Goal: Task Accomplishment & Management: Use online tool/utility

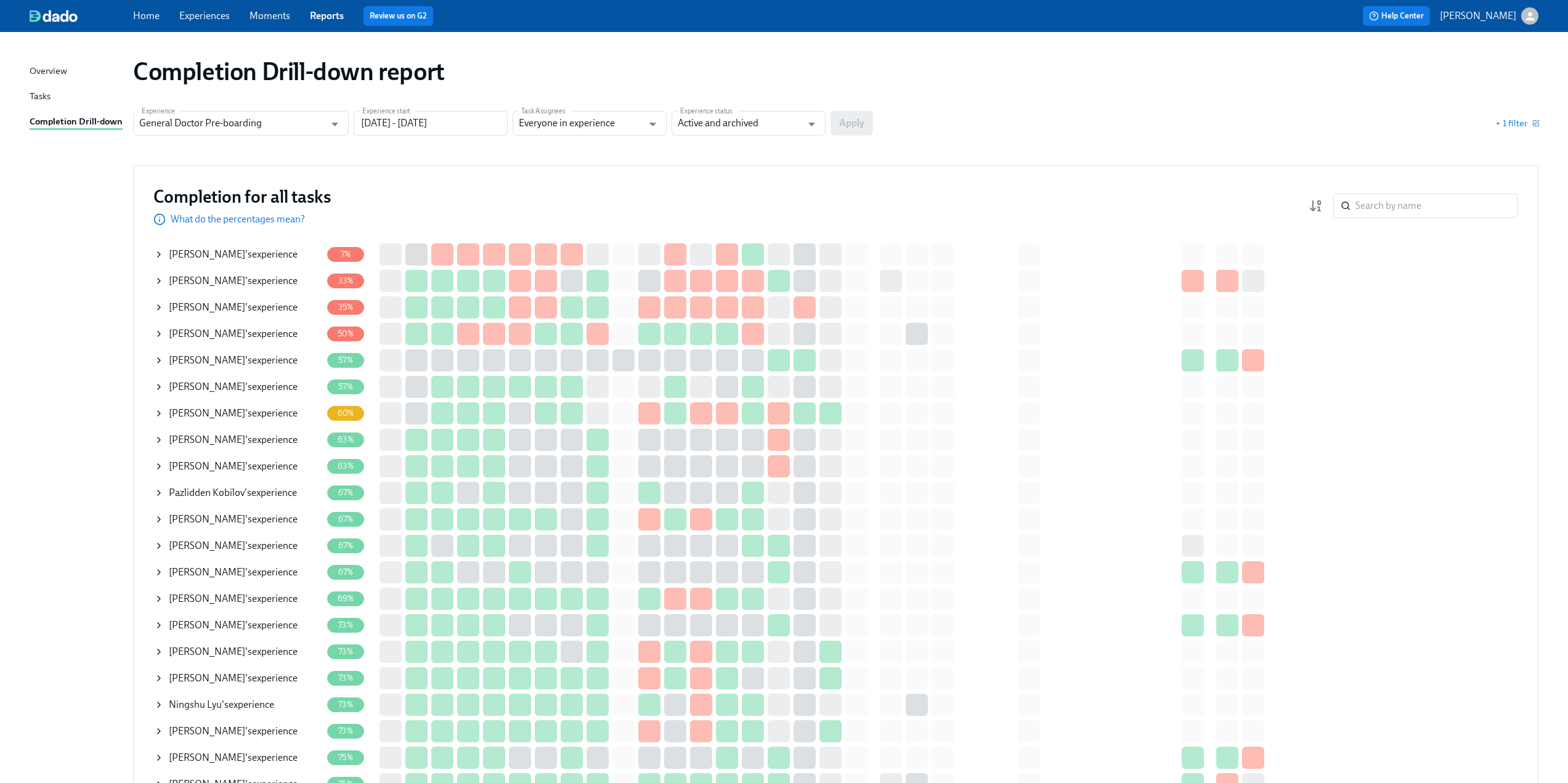
click at [157, 338] on icon at bounding box center [159, 333] width 10 height 10
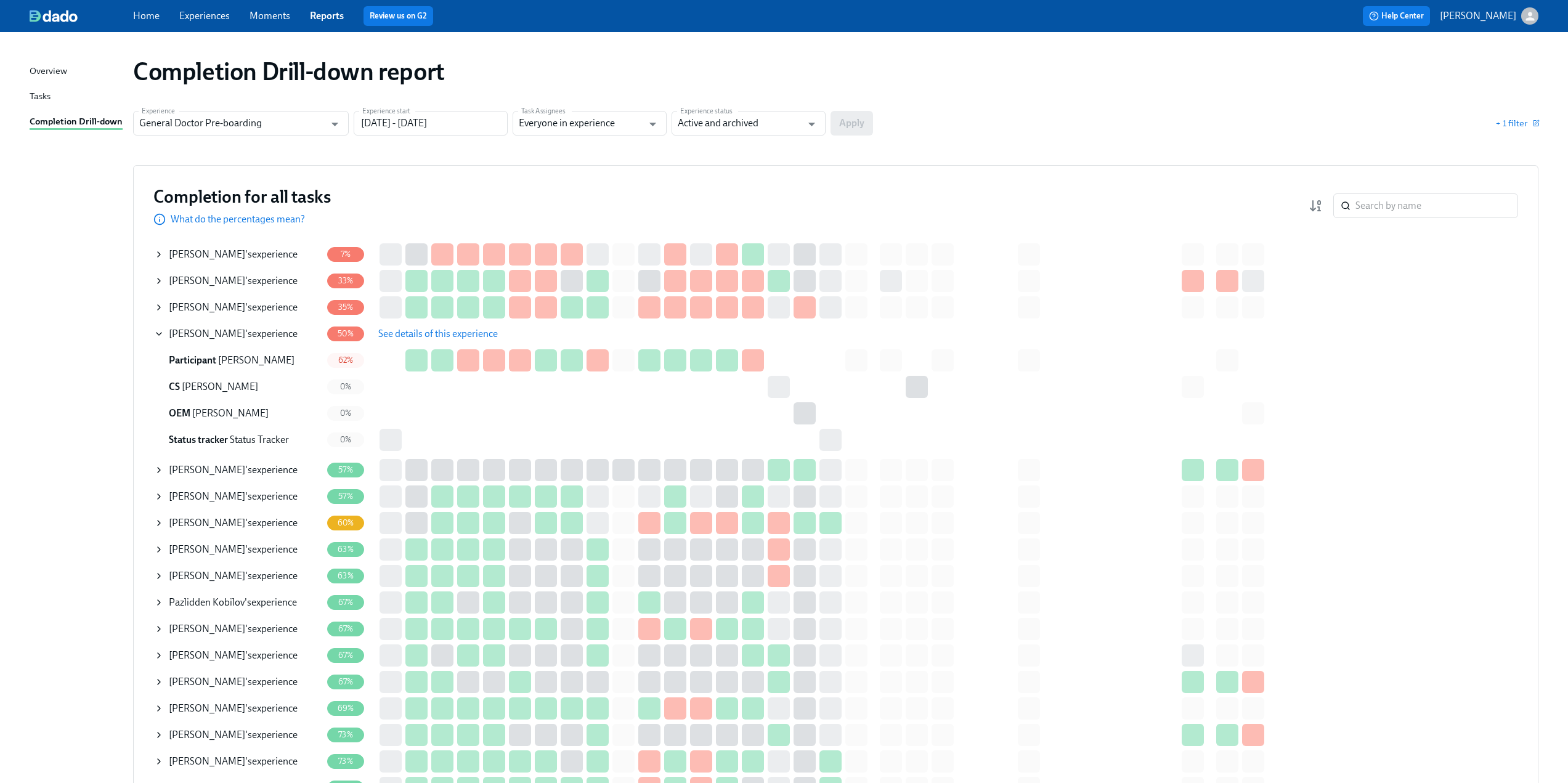
click at [437, 331] on span "See details of this experience" at bounding box center [438, 334] width 119 height 12
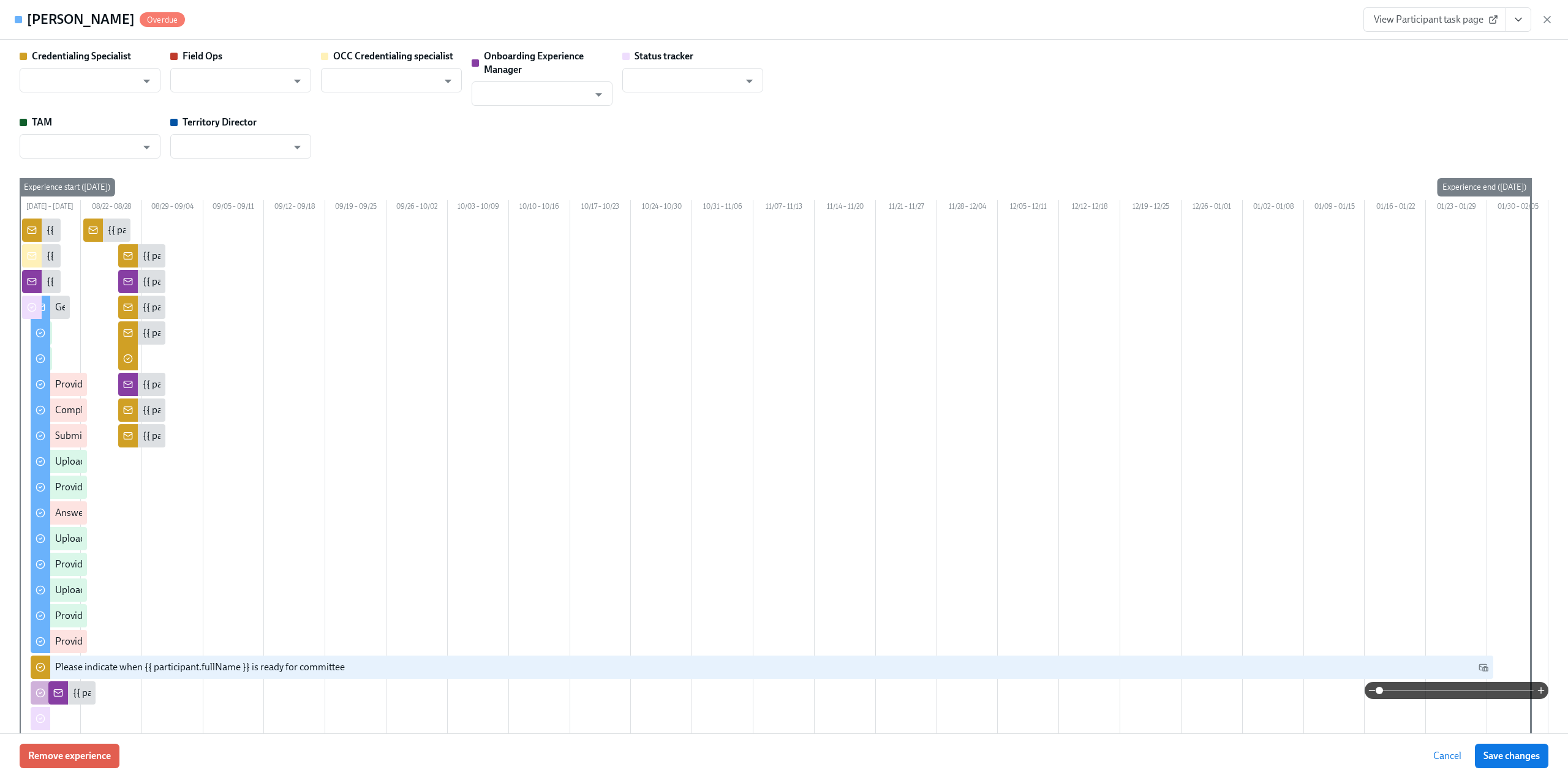
type input "[PERSON_NAME]"
type input "Status Tracker"
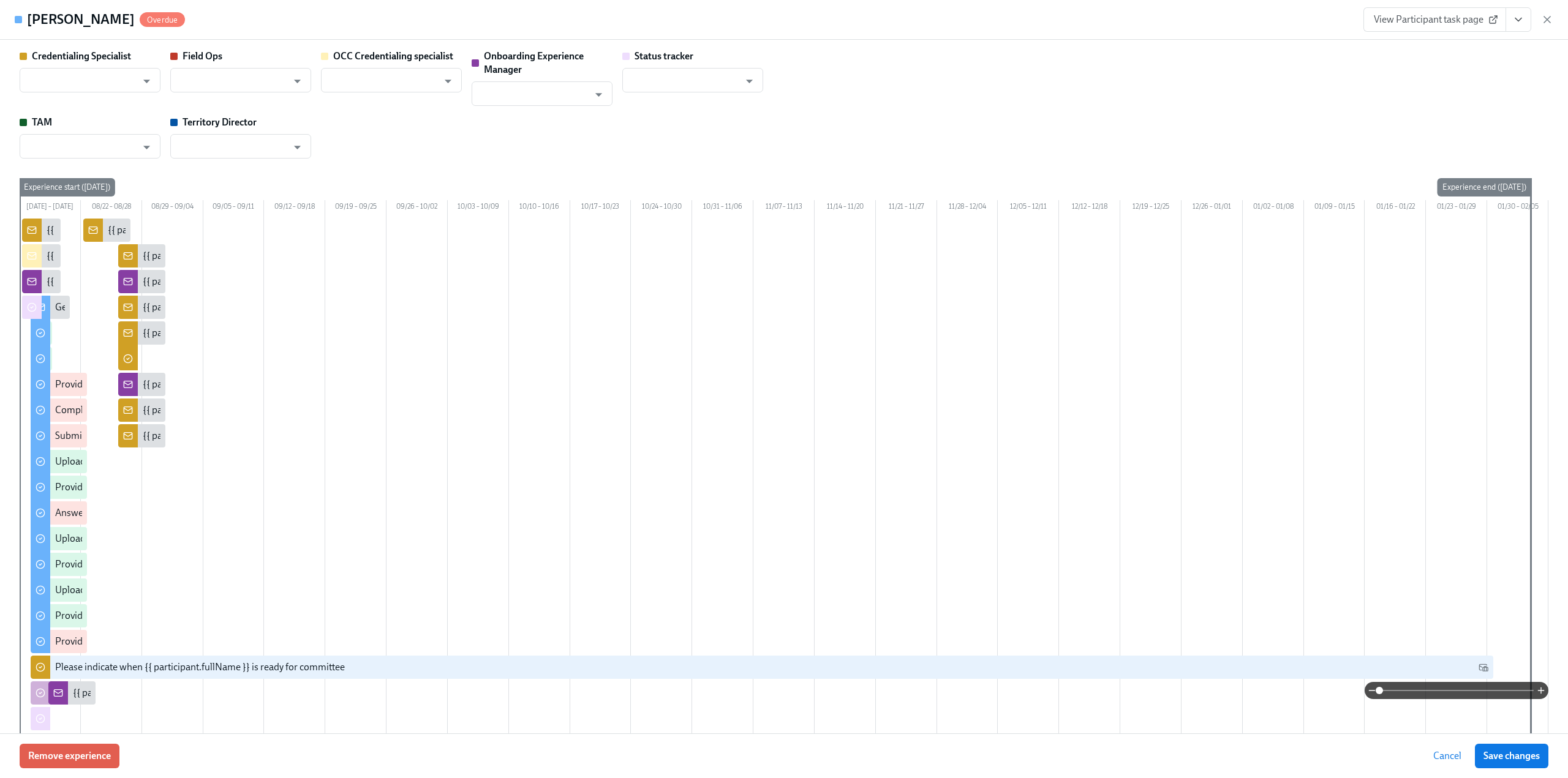
type input "[PERSON_NAME]"
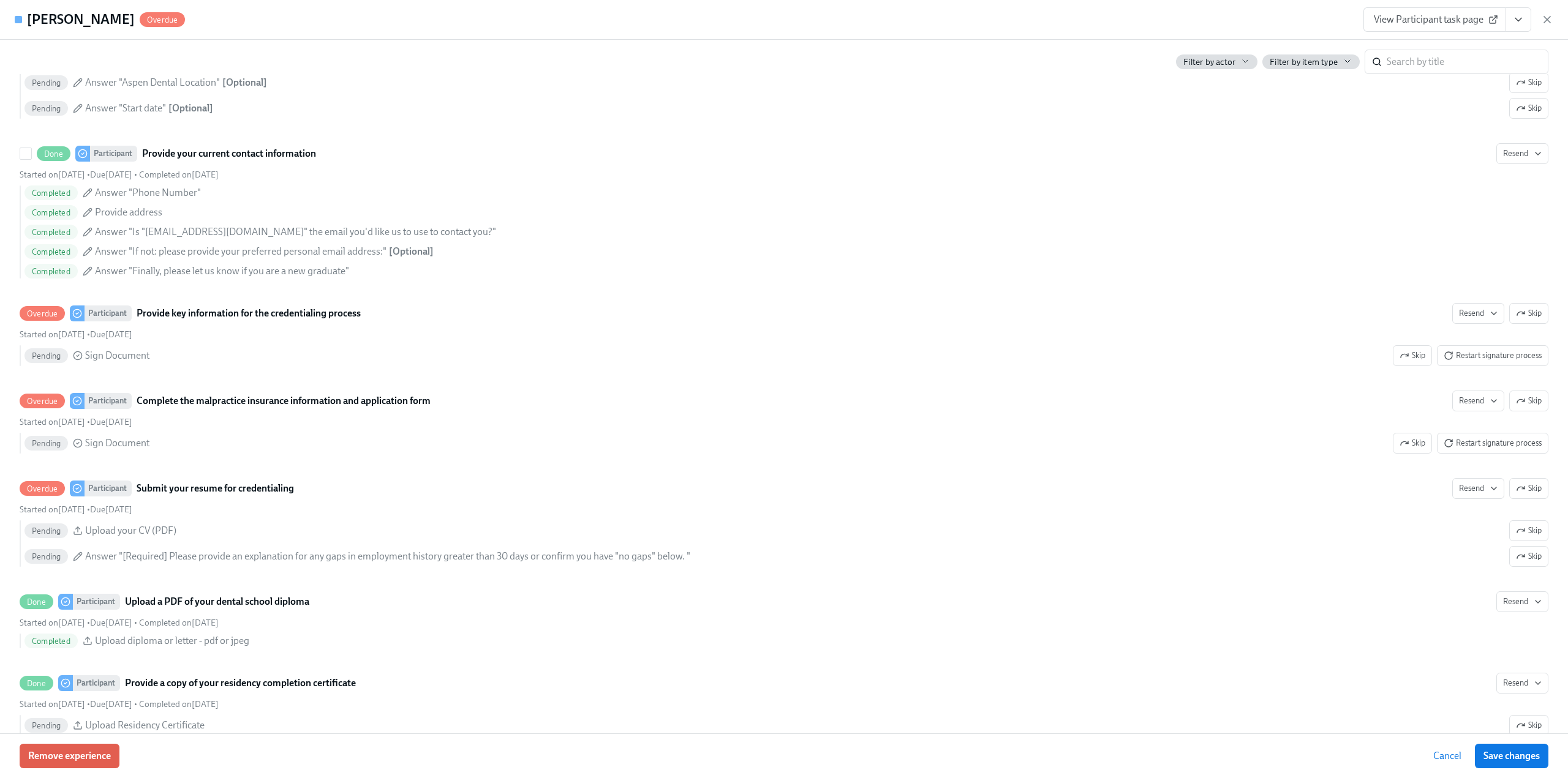
scroll to position [1408, 0]
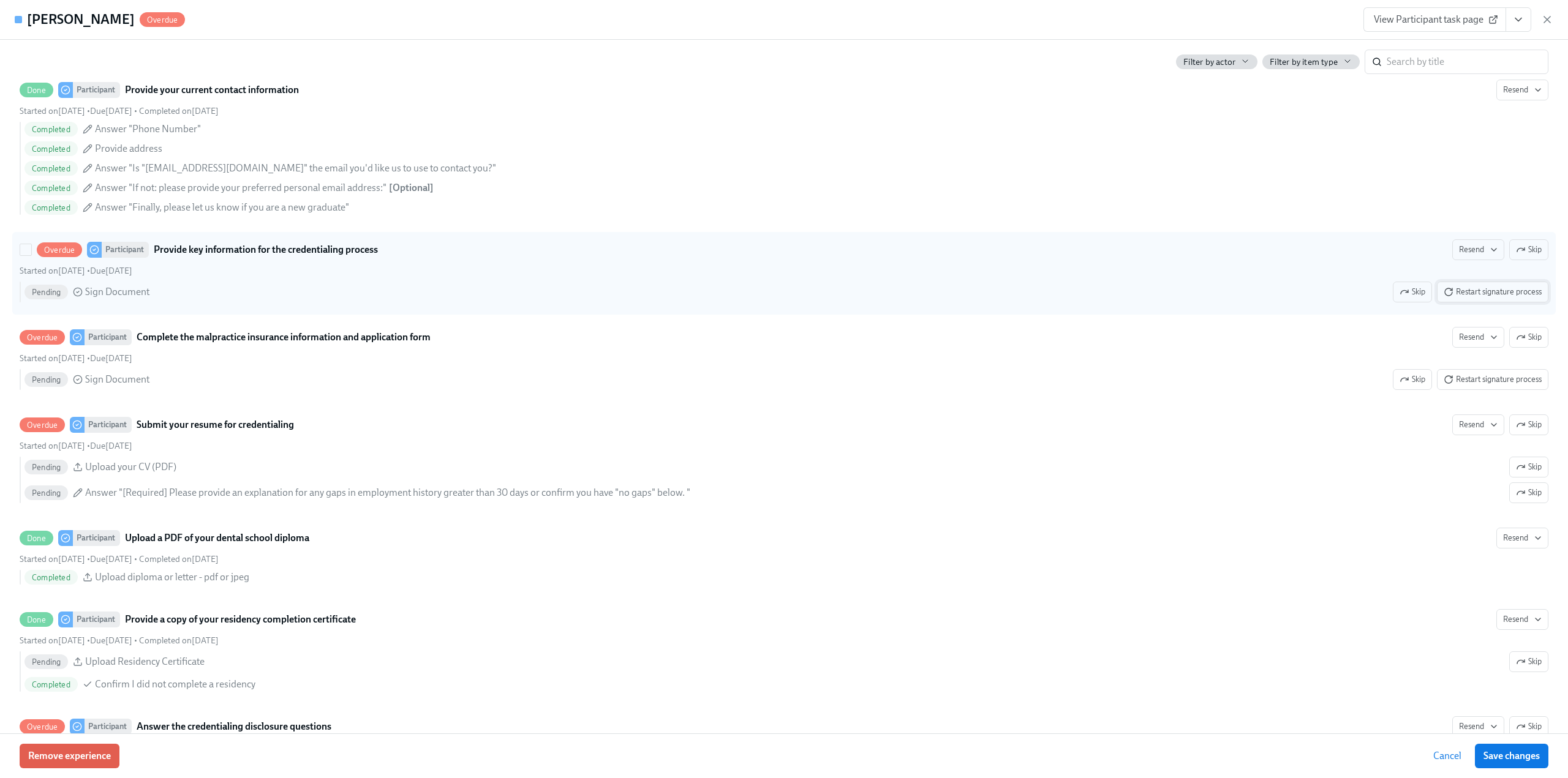
click at [1487, 282] on button "Restart signature process" at bounding box center [1492, 292] width 111 height 21
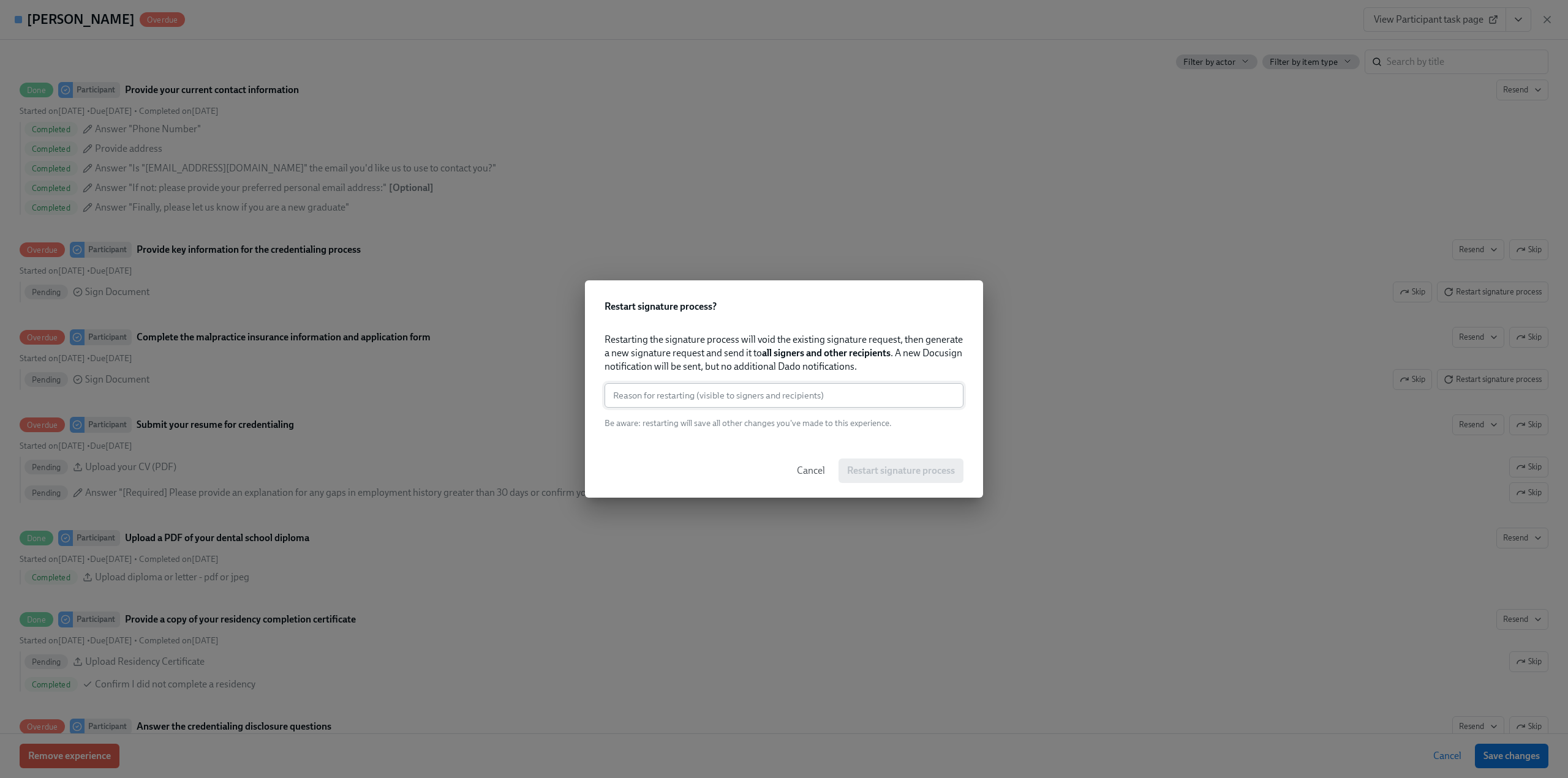
click at [813, 396] on input "text" at bounding box center [784, 395] width 359 height 25
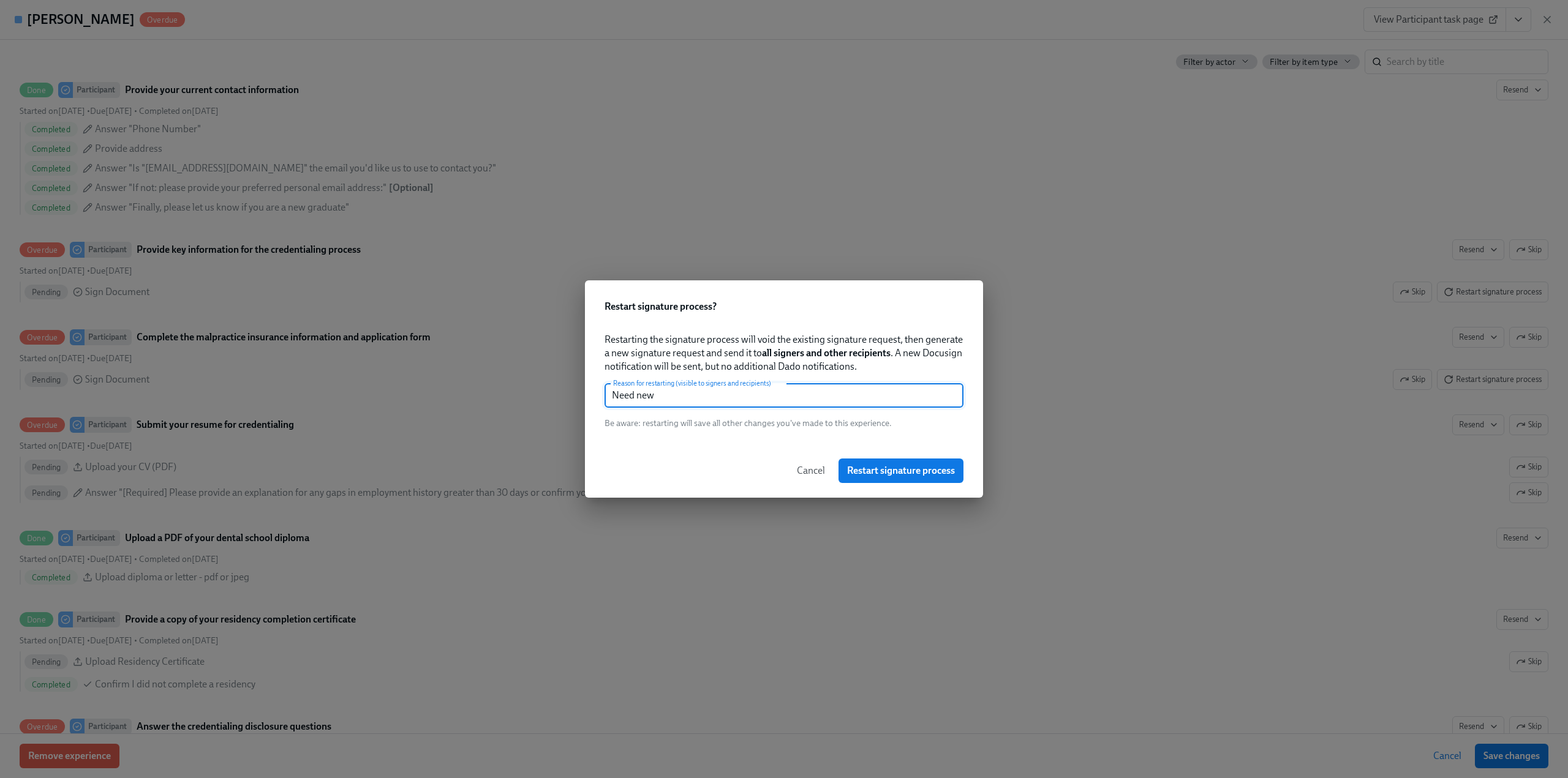
click at [814, 397] on input "Need new" at bounding box center [784, 395] width 359 height 25
type input "Need new"
click at [896, 478] on button "Restart signature process" at bounding box center [901, 471] width 125 height 25
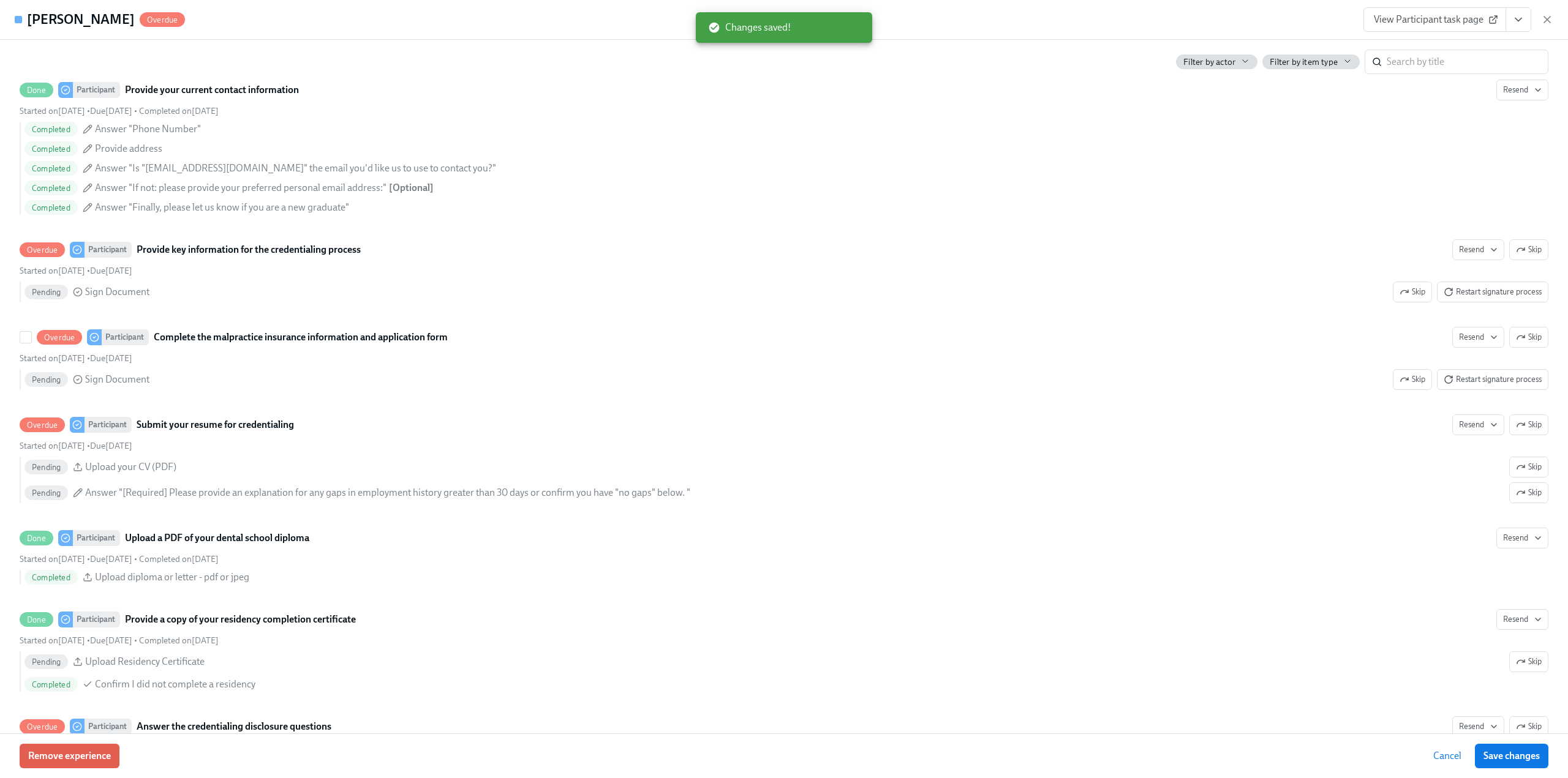
click at [1476, 379] on span "Restart signature process" at bounding box center [1492, 379] width 98 height 12
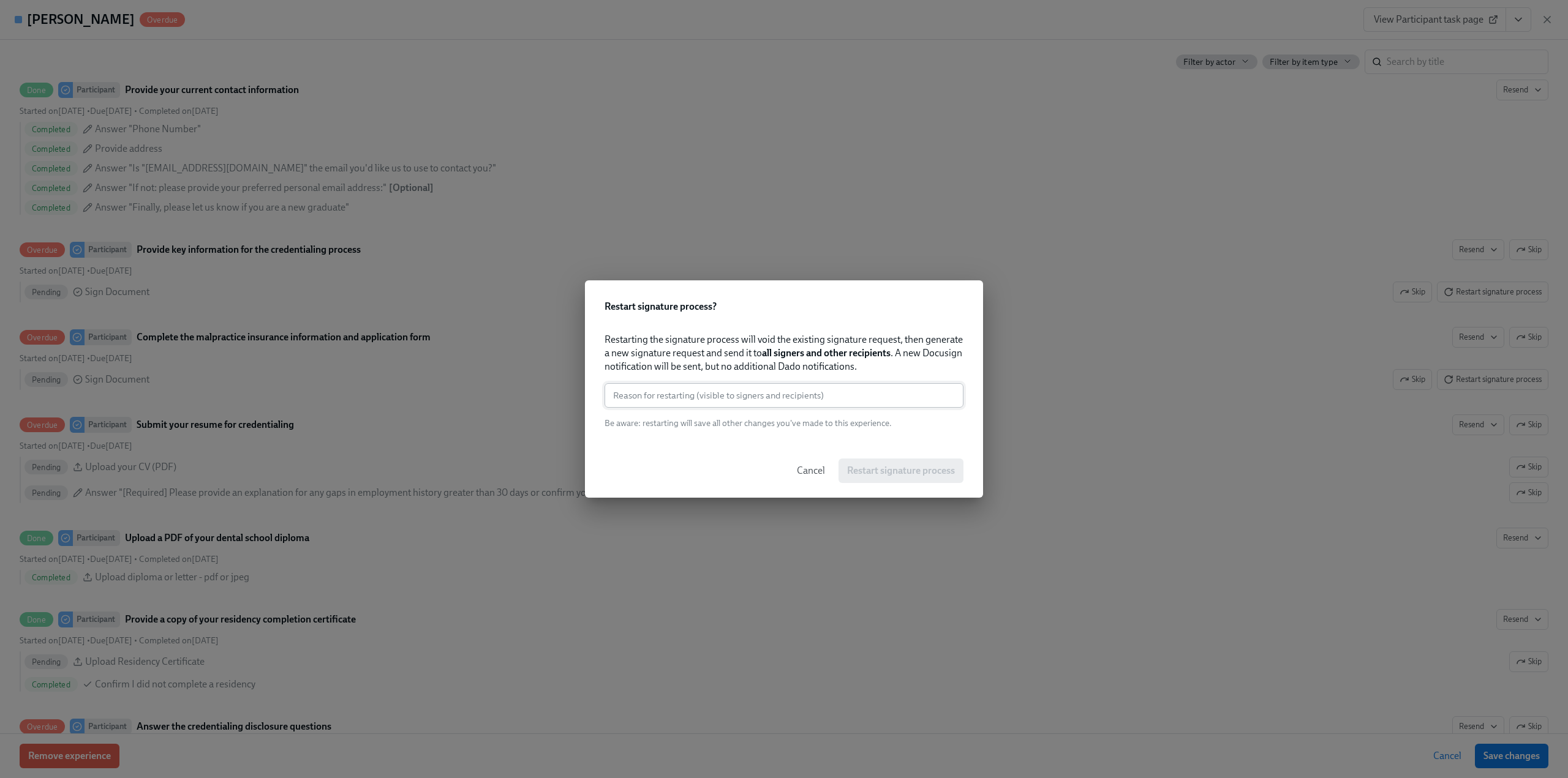
click at [777, 391] on input "text" at bounding box center [784, 395] width 359 height 25
paste input "Need new"
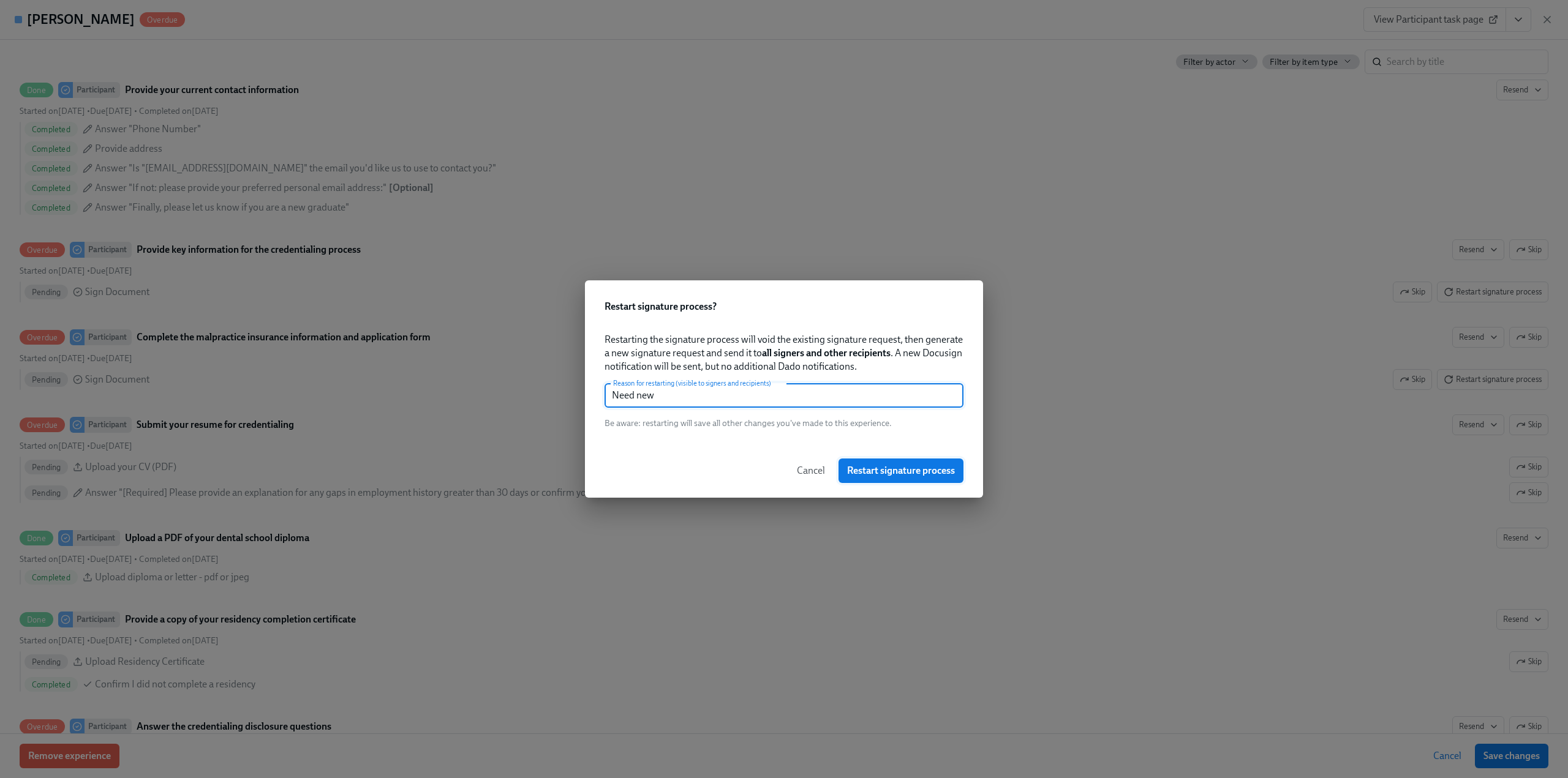
type input "Need new"
click at [888, 463] on button "Restart signature process" at bounding box center [901, 471] width 125 height 25
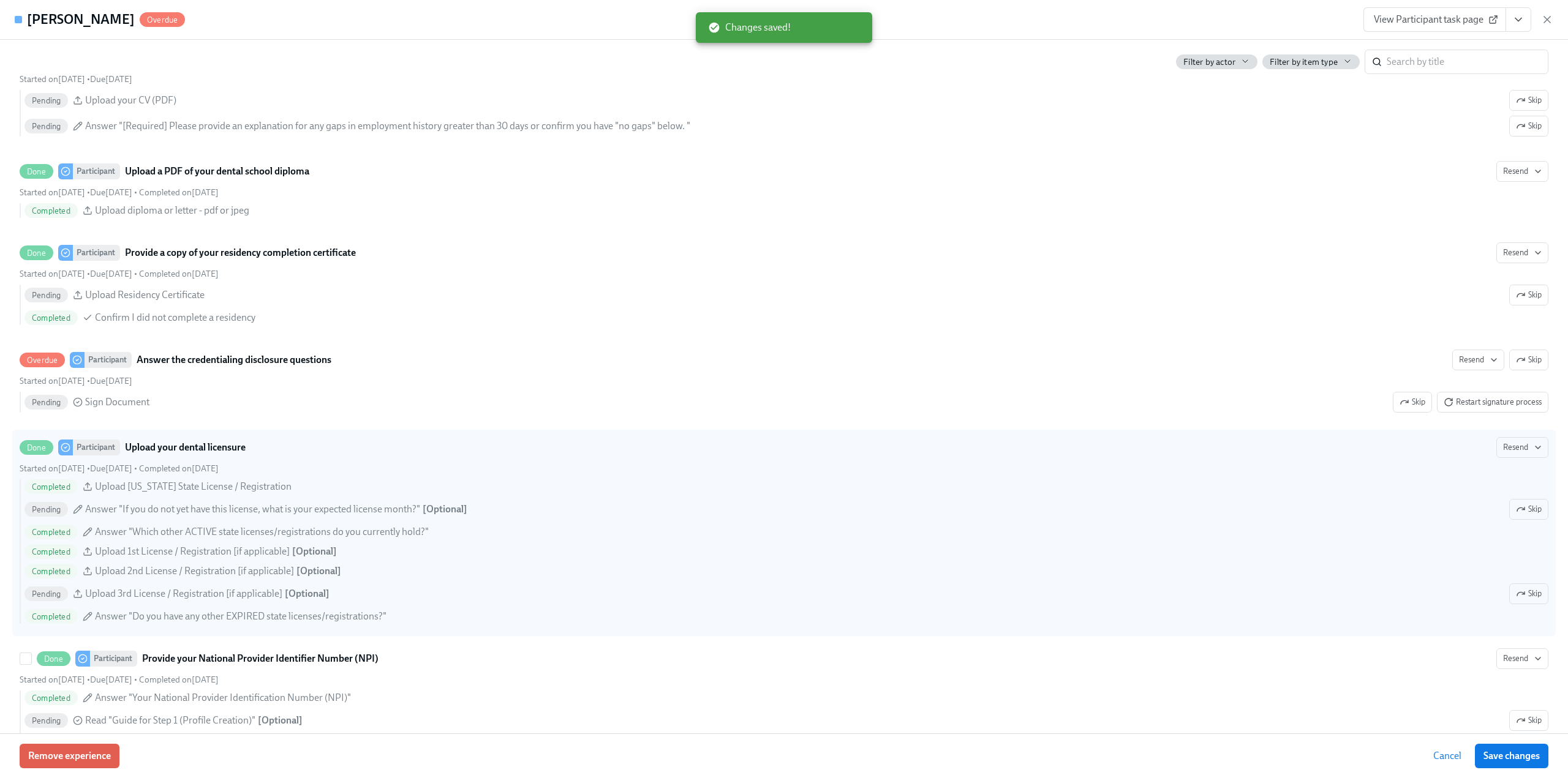
scroll to position [1775, 0]
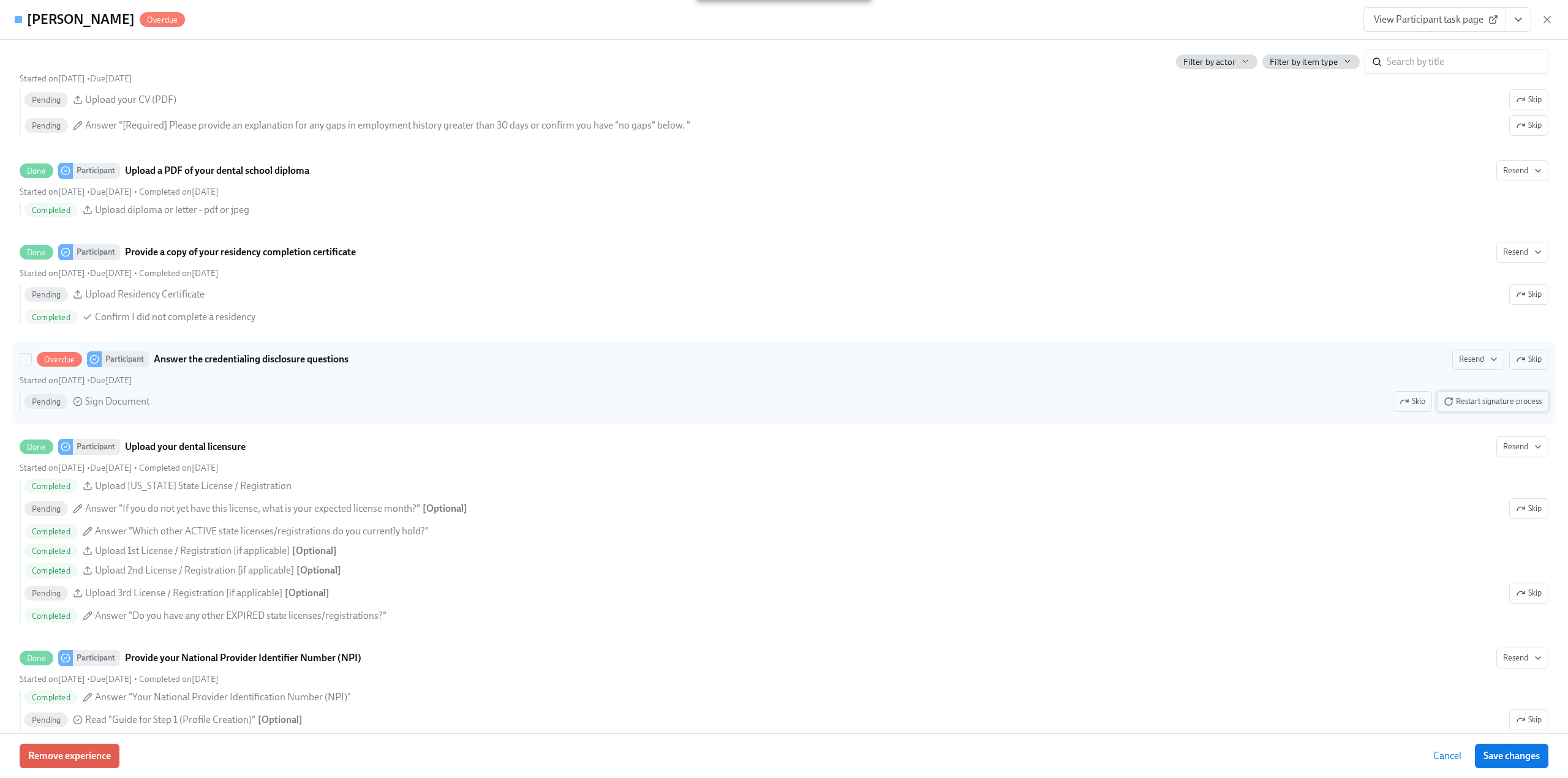
click at [1470, 400] on span "Restart signature process" at bounding box center [1492, 402] width 98 height 12
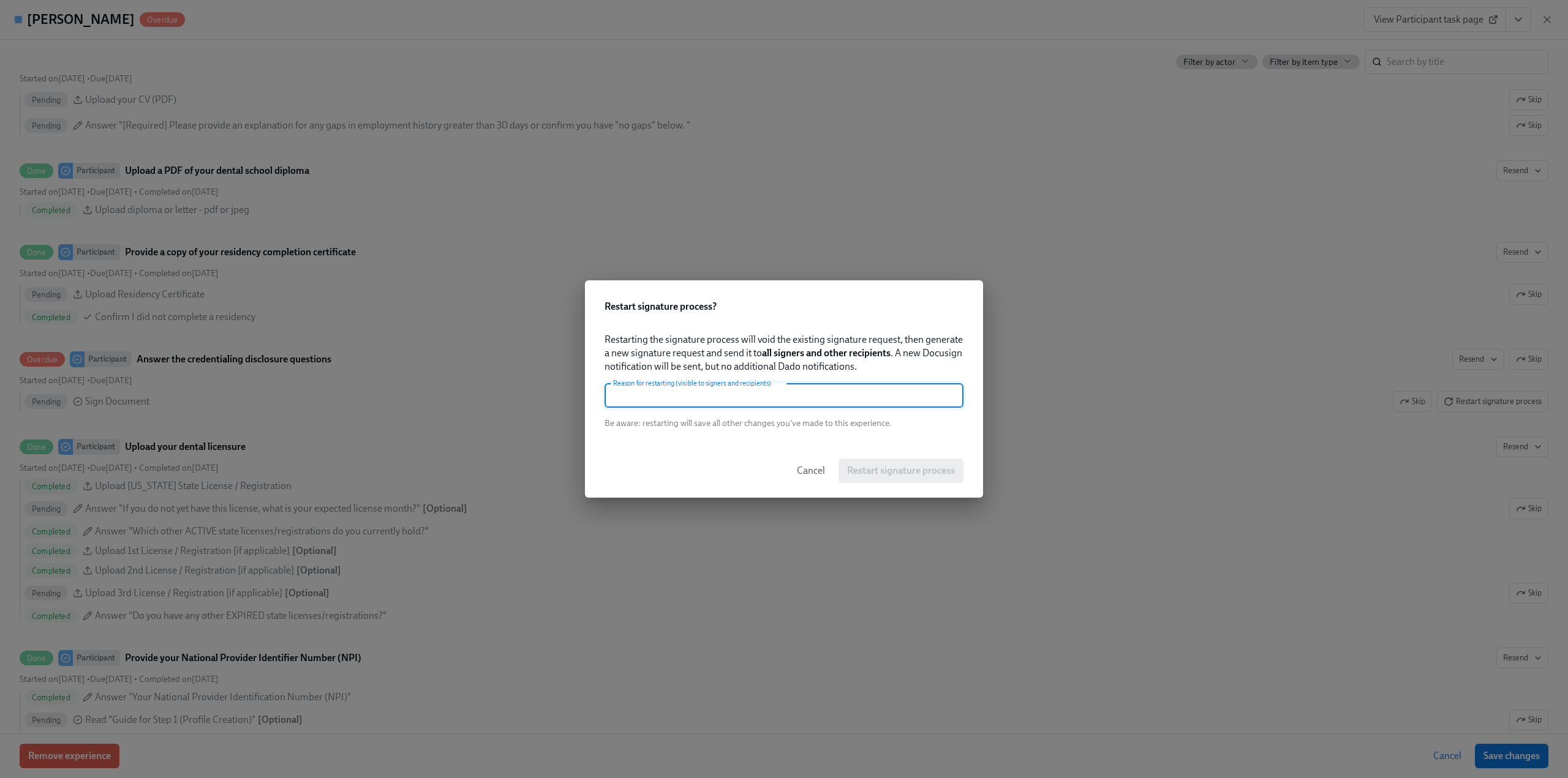
click at [796, 403] on input "text" at bounding box center [784, 395] width 359 height 25
paste input "Need new"
type input "Need new"
click at [874, 472] on span "Restart signature process" at bounding box center [900, 471] width 107 height 12
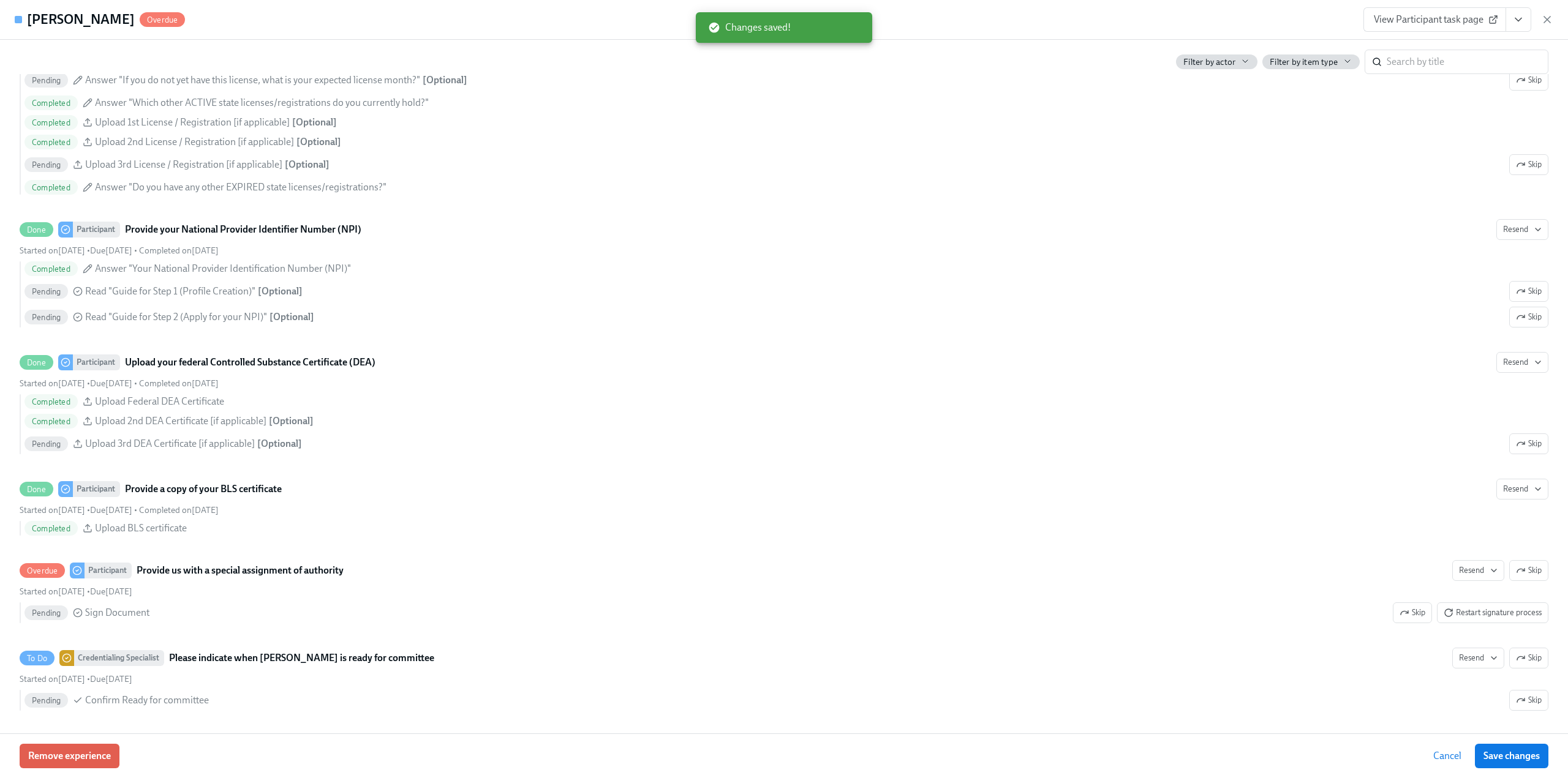
scroll to position [2326, 0]
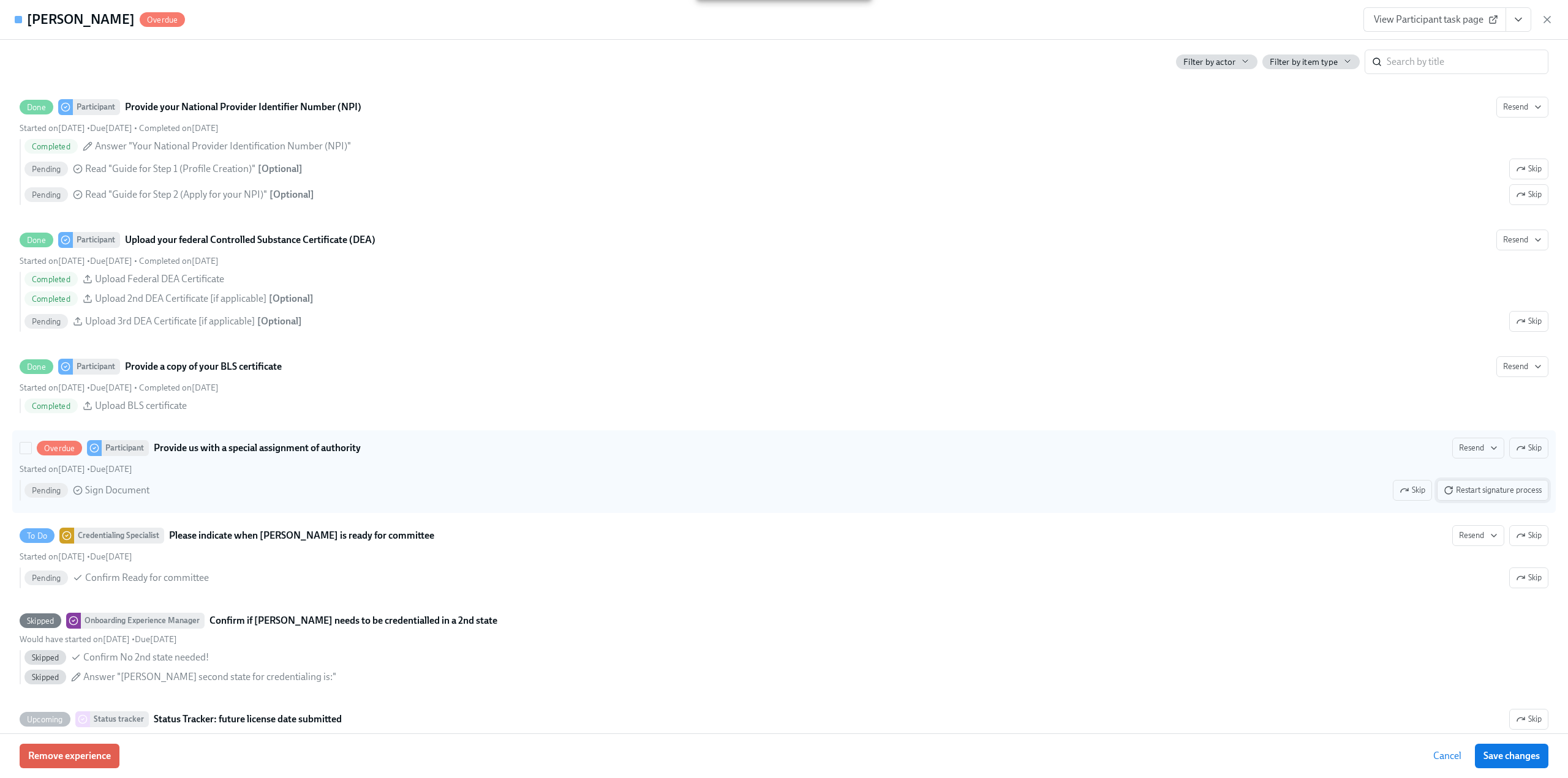
click at [1479, 496] on span "Restart signature process" at bounding box center [1492, 490] width 98 height 12
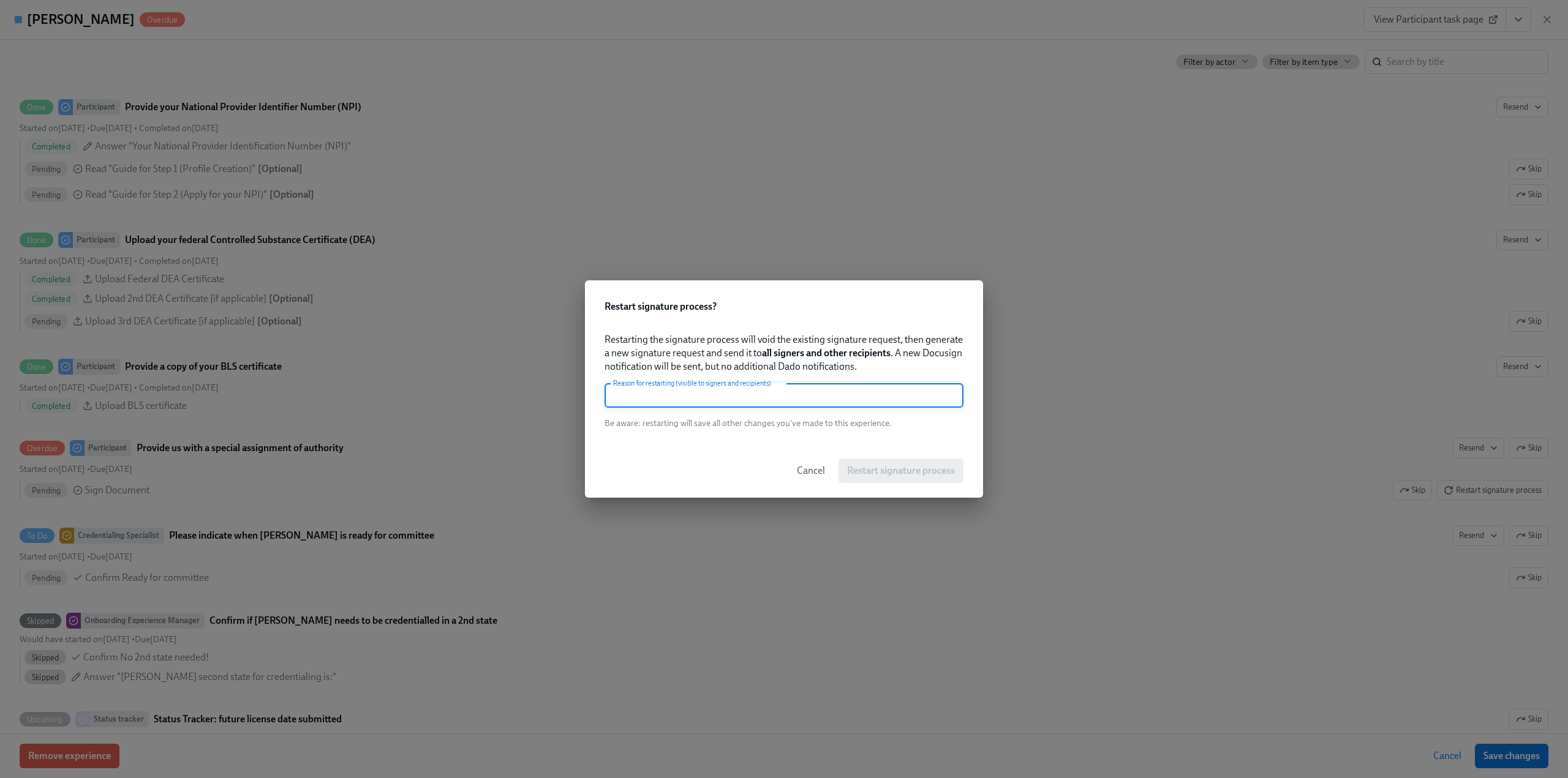
click at [763, 403] on input "text" at bounding box center [784, 395] width 359 height 25
paste input "Need new"
type input "Need new"
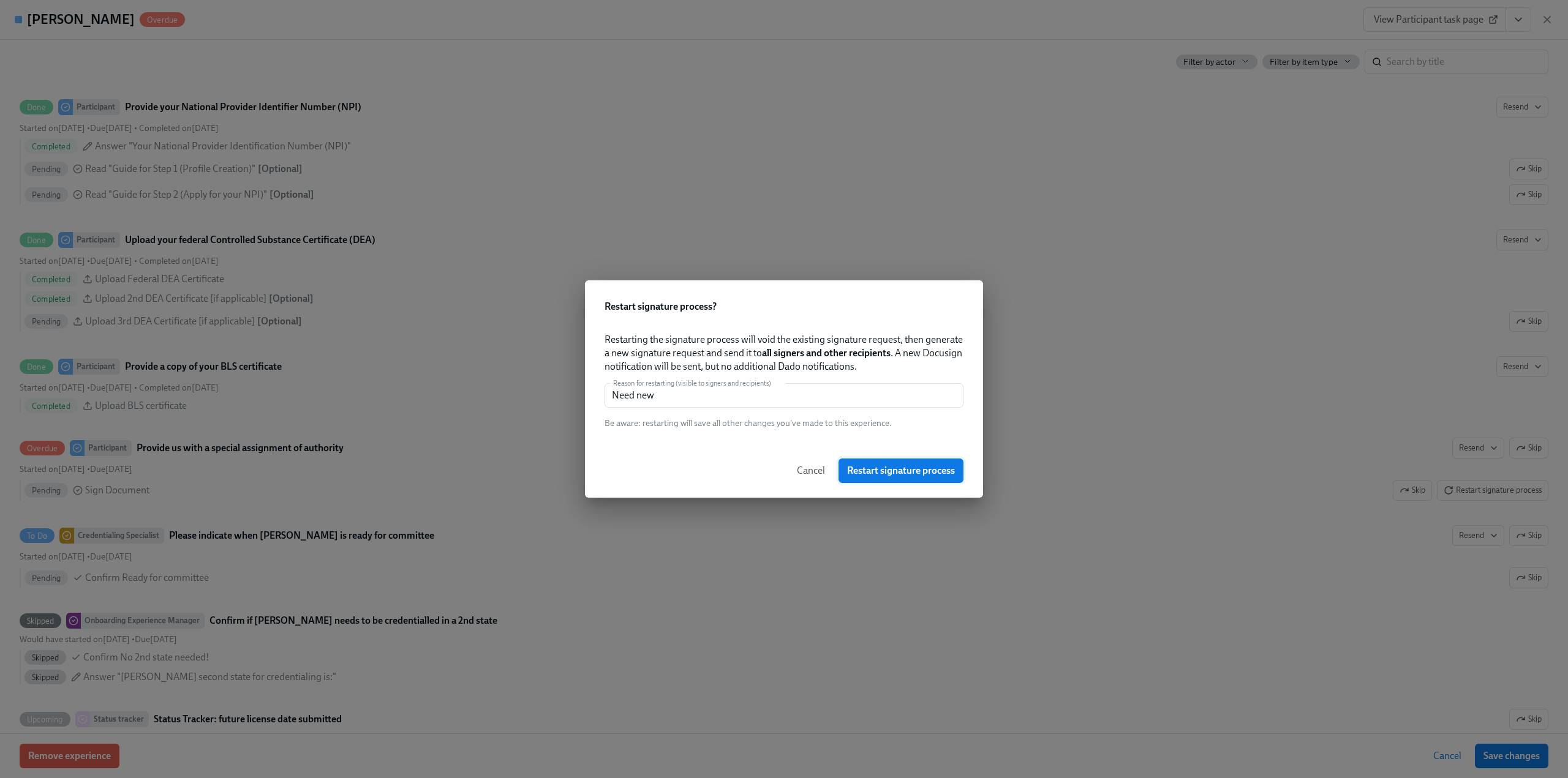
click at [883, 467] on span "Restart signature process" at bounding box center [900, 471] width 107 height 12
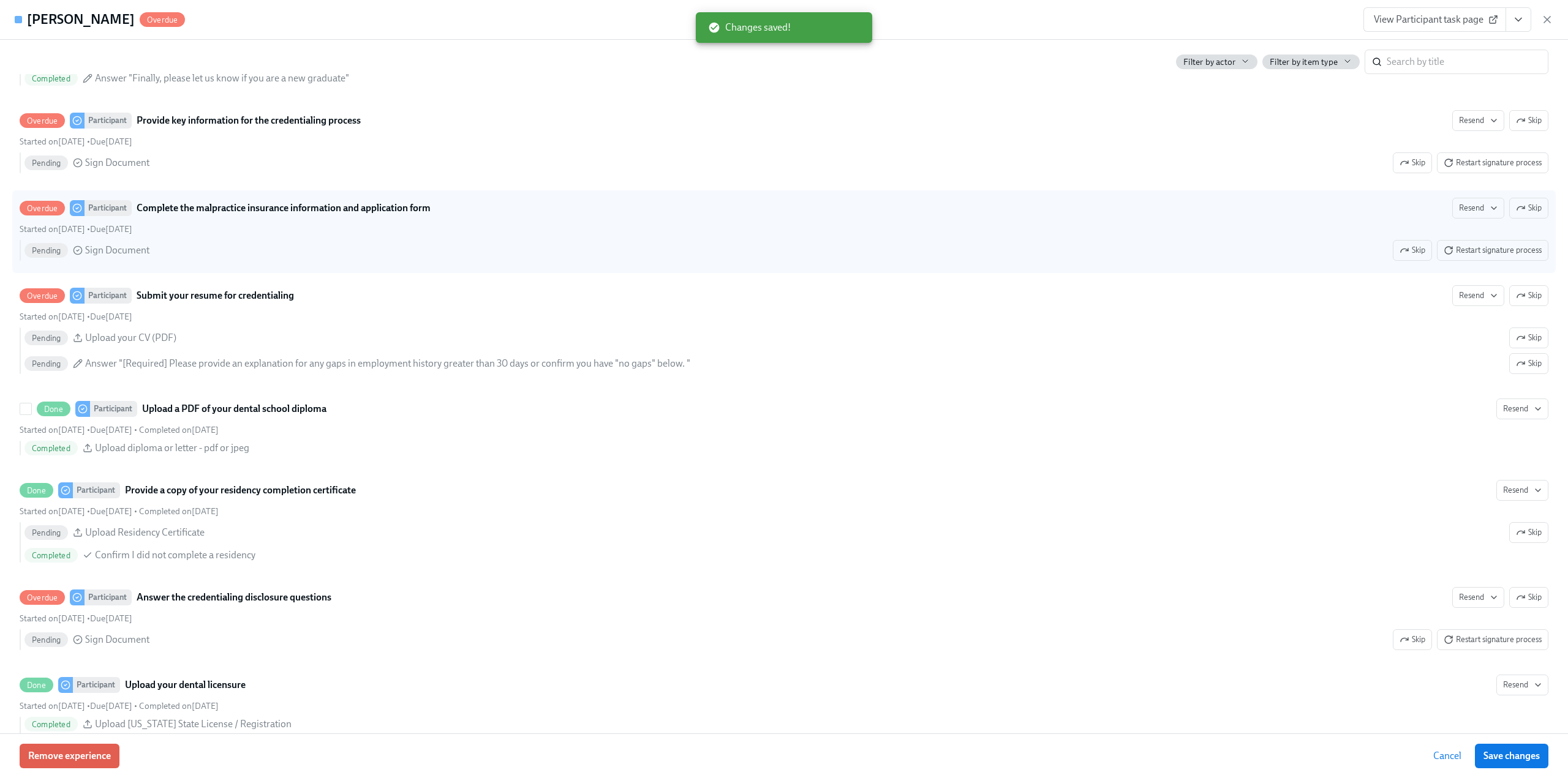
scroll to position [1530, 0]
